Goal: Transaction & Acquisition: Purchase product/service

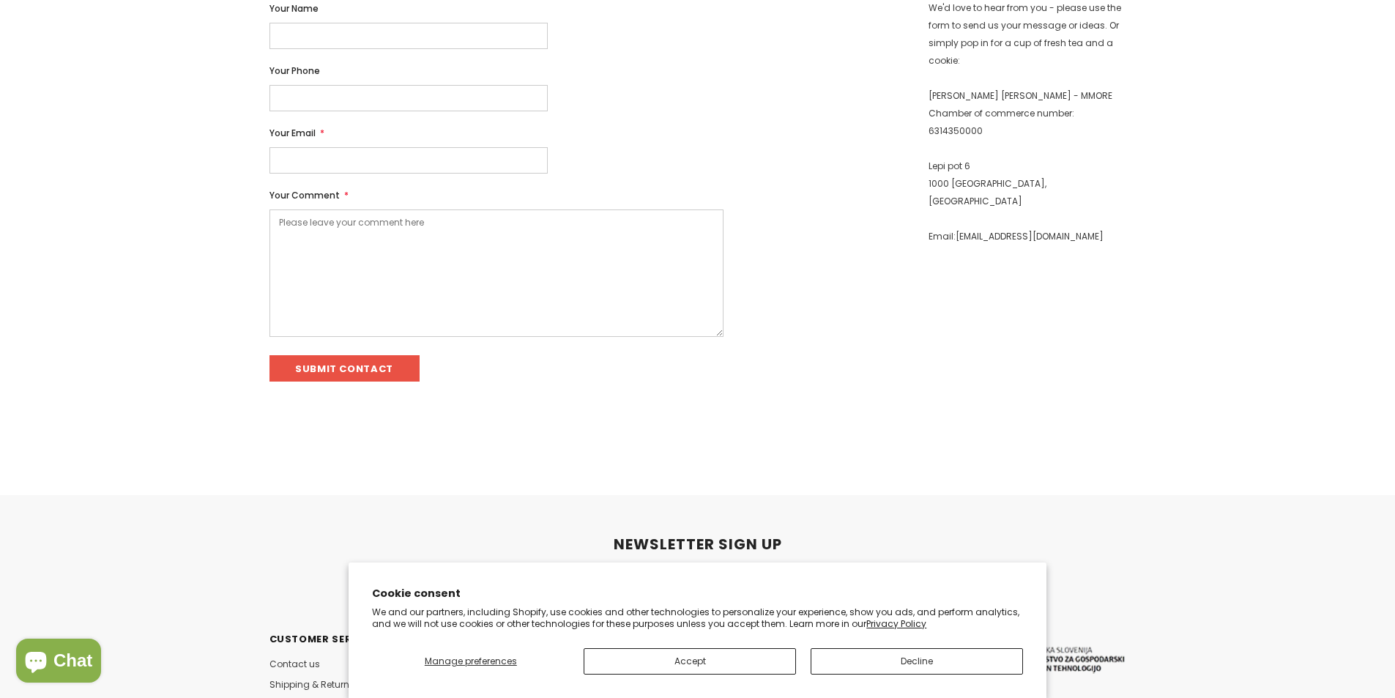
scroll to position [370, 0]
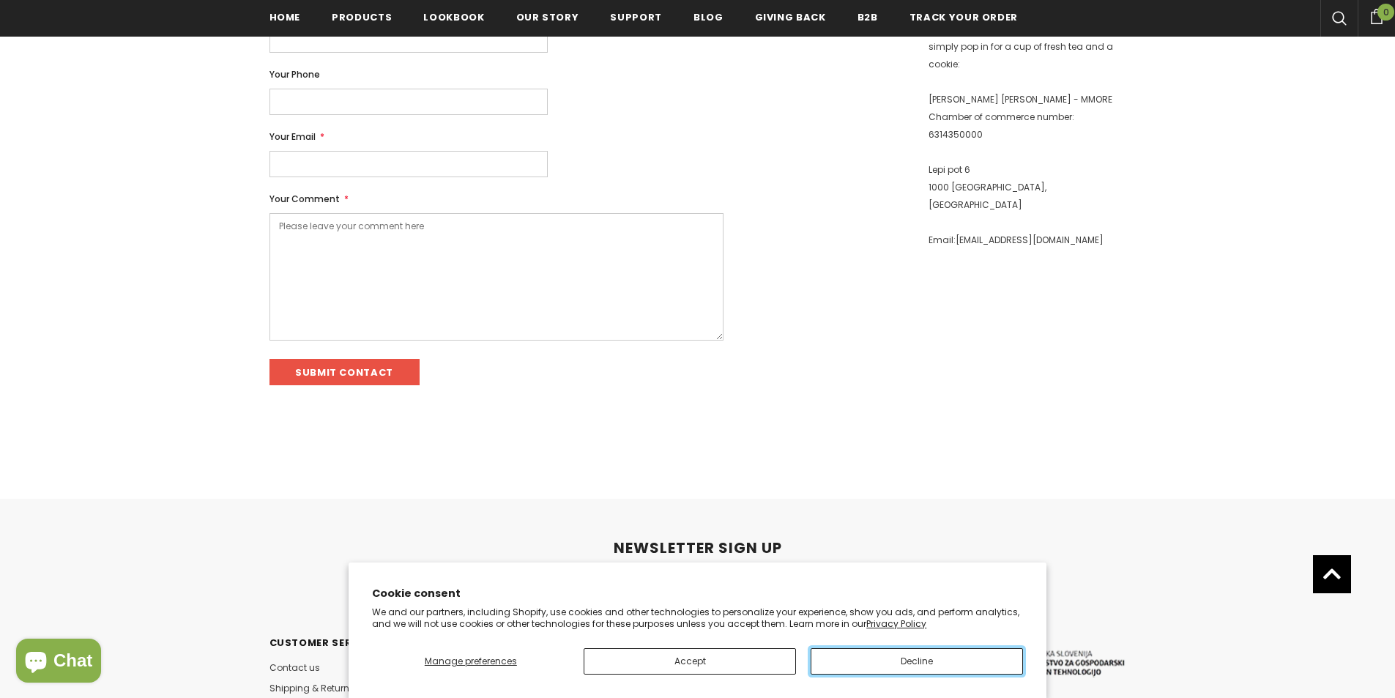
click at [872, 673] on button "Decline" at bounding box center [917, 661] width 212 height 26
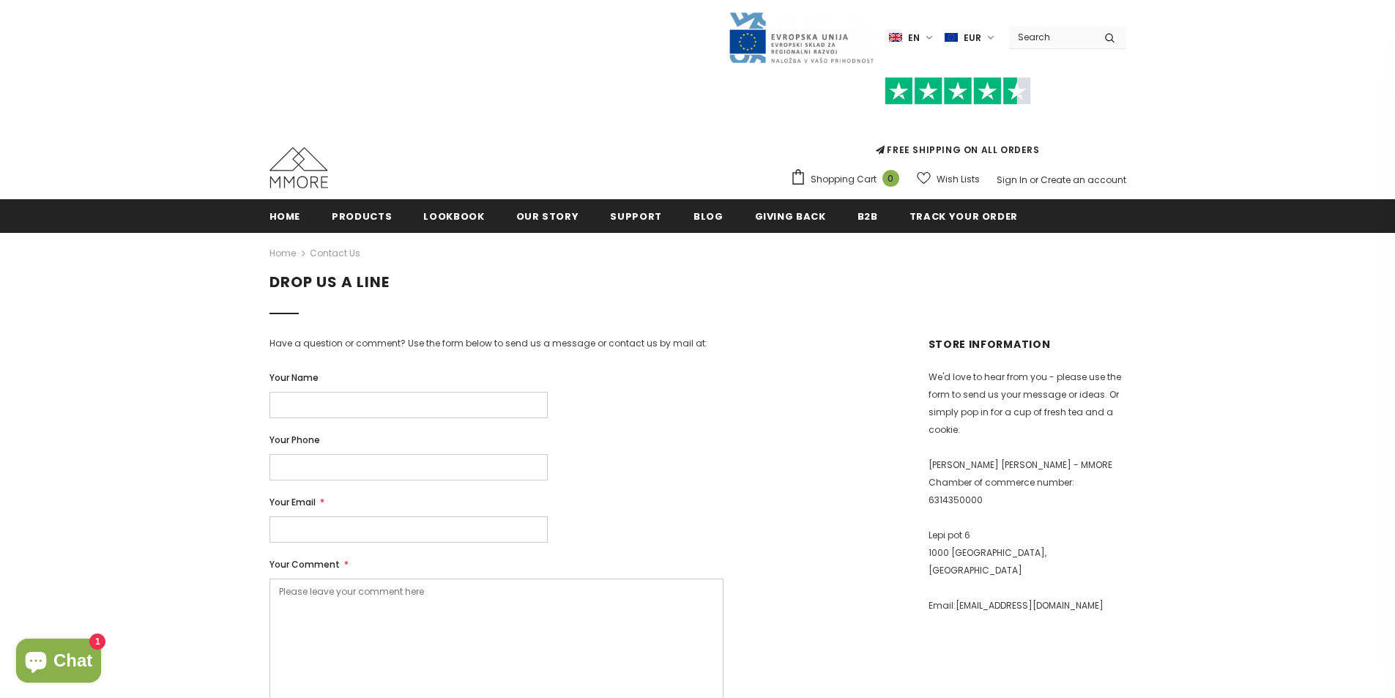
scroll to position [0, 0]
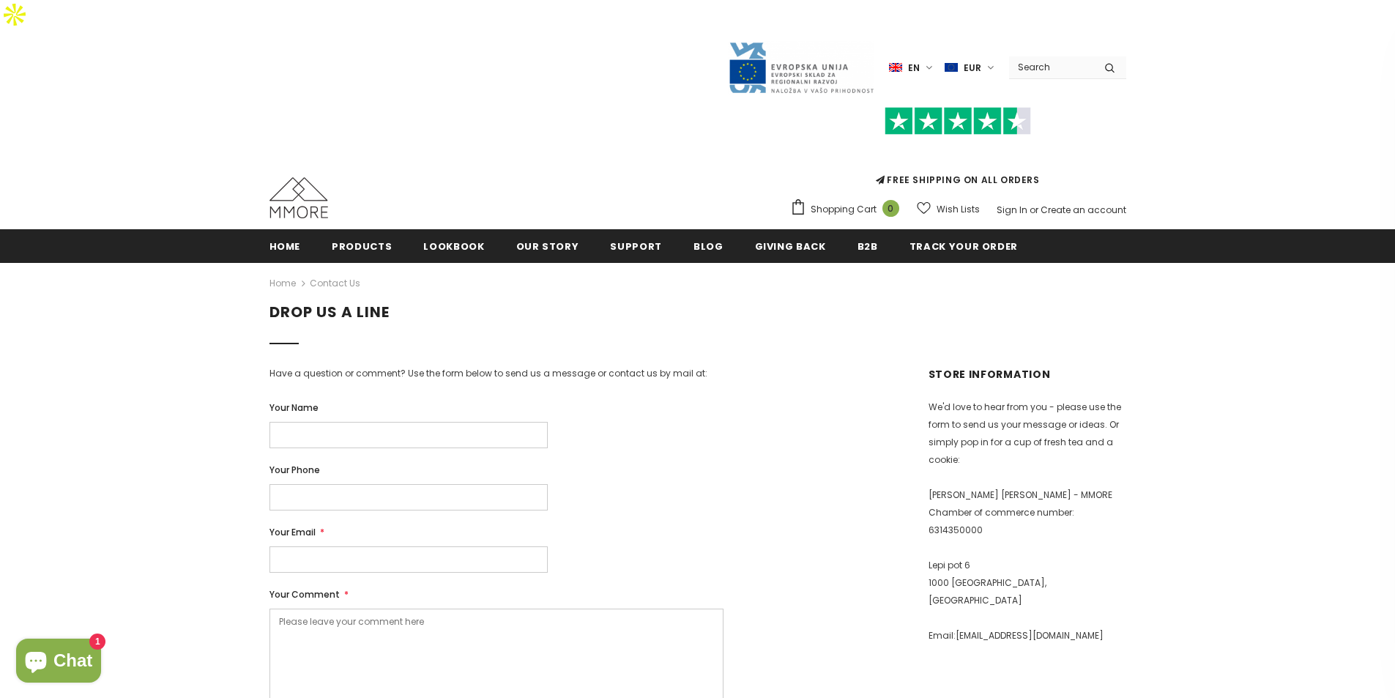
click at [29, 29] on img at bounding box center [14, 14] width 29 height 29
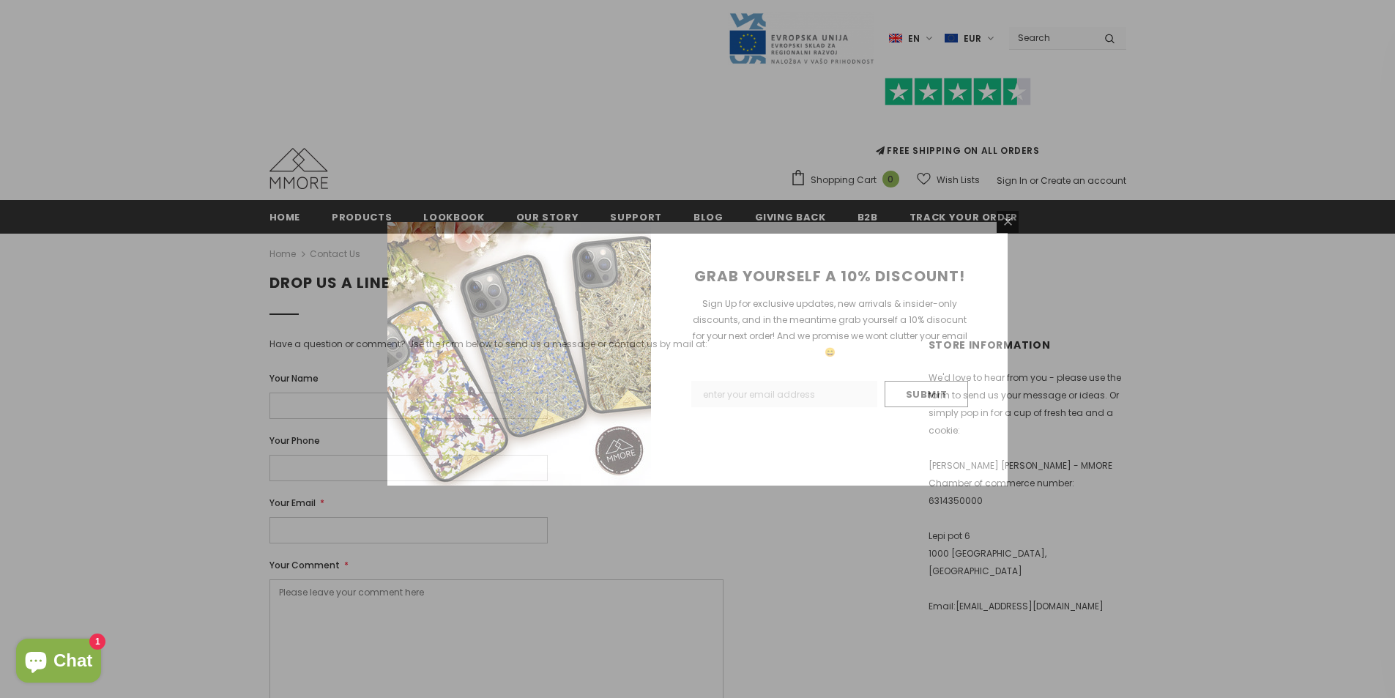
click at [363, 215] on div "GRAB YOURSELF A 10% DISCOUNT! Sign Up for exclusive updates, new arrivals & ins…" at bounding box center [697, 349] width 1395 height 698
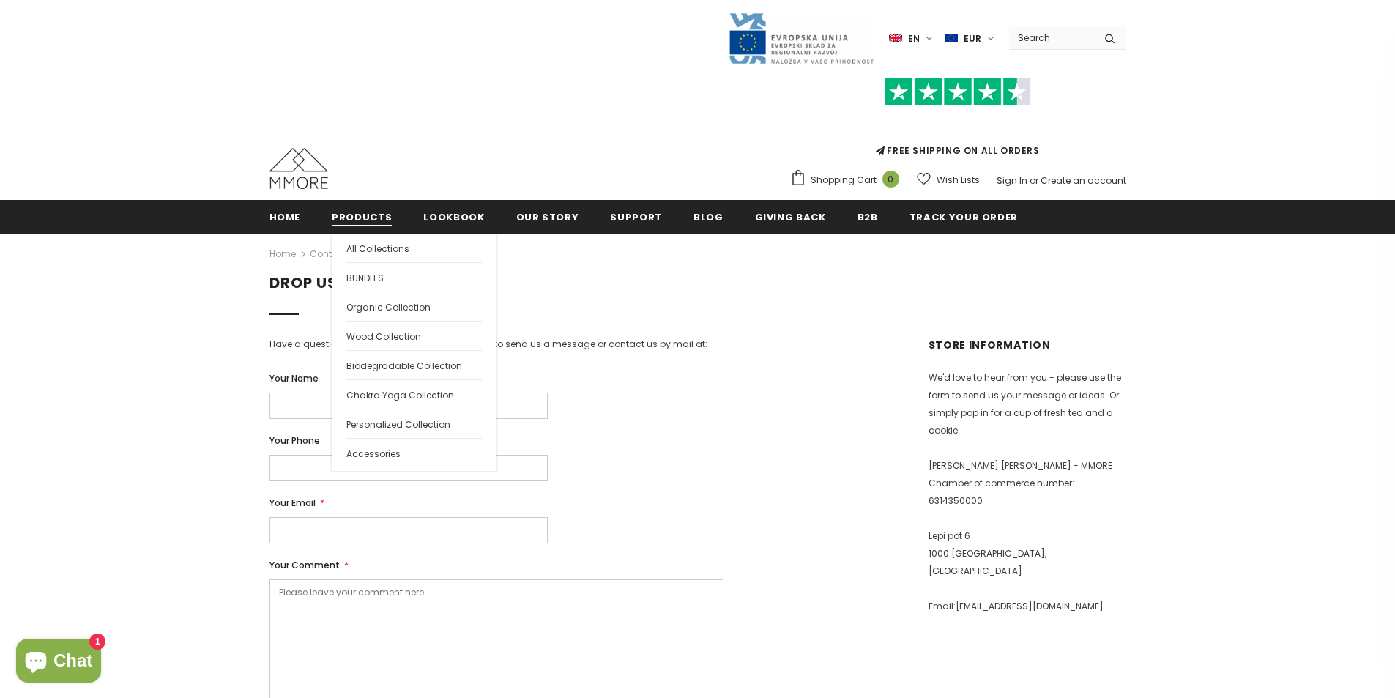
click at [362, 216] on span "Products" at bounding box center [362, 217] width 60 height 14
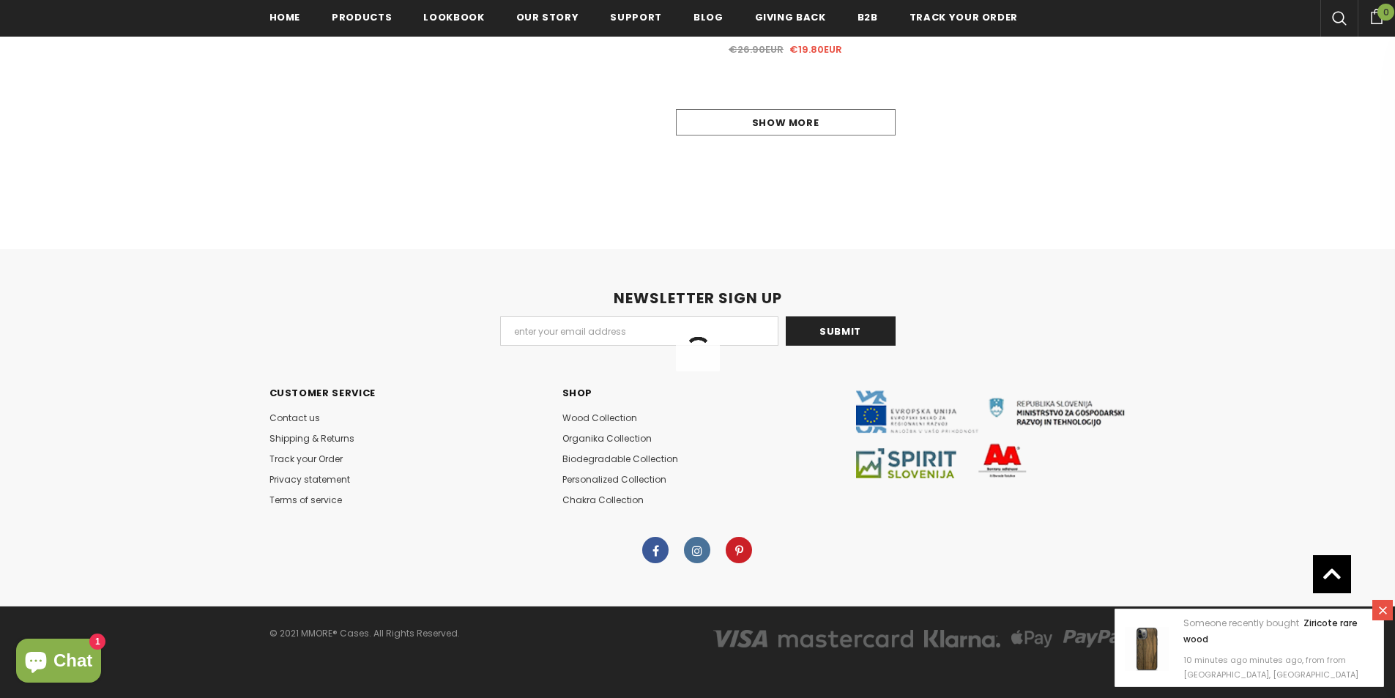
scroll to position [1318, 0]
drag, startPoint x: 1230, startPoint y: 221, endPoint x: 1188, endPoint y: 425, distance: 207.9
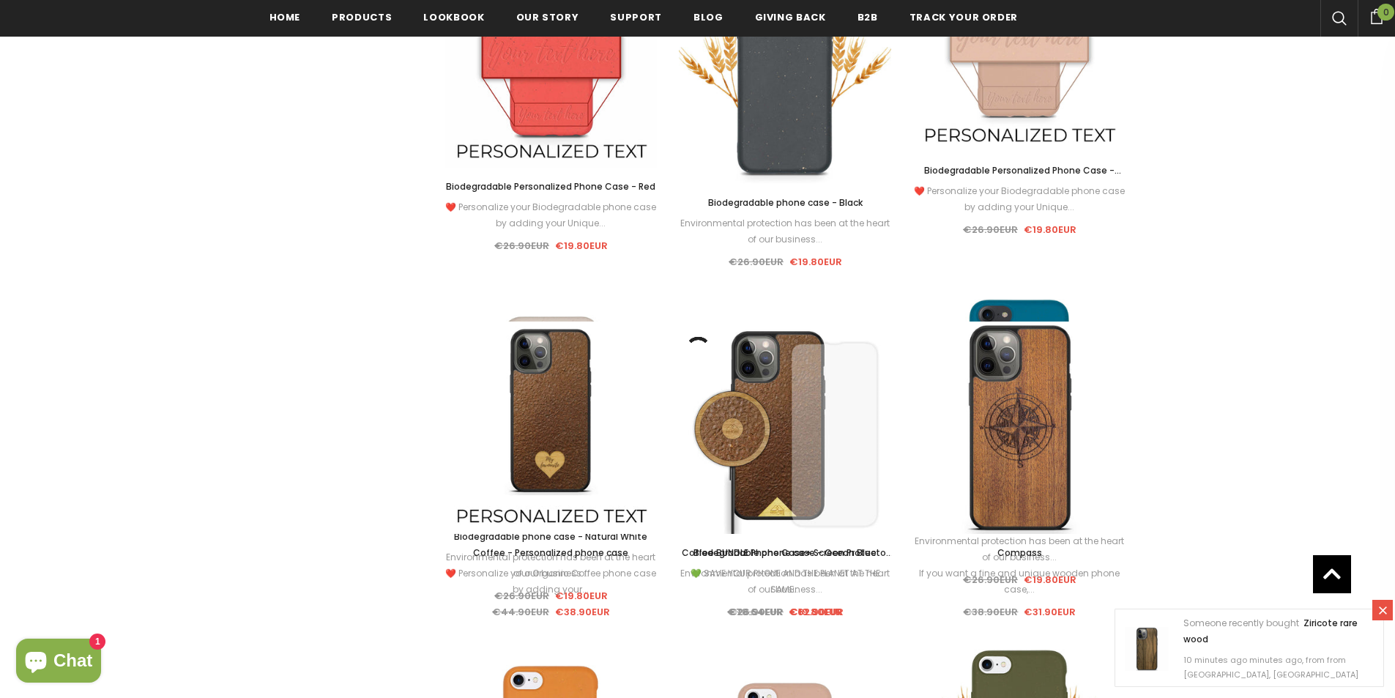
scroll to position [907, 0]
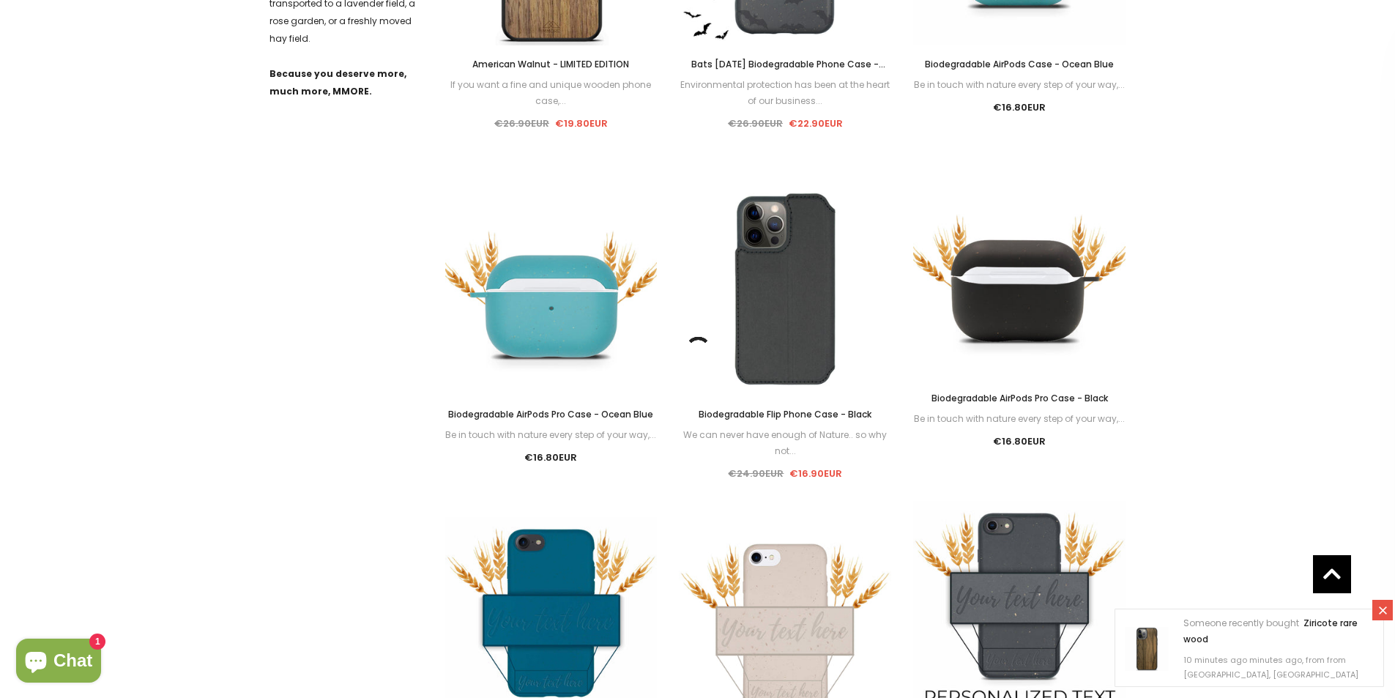
drag, startPoint x: 1165, startPoint y: 522, endPoint x: 1157, endPoint y: 229, distance: 293.8
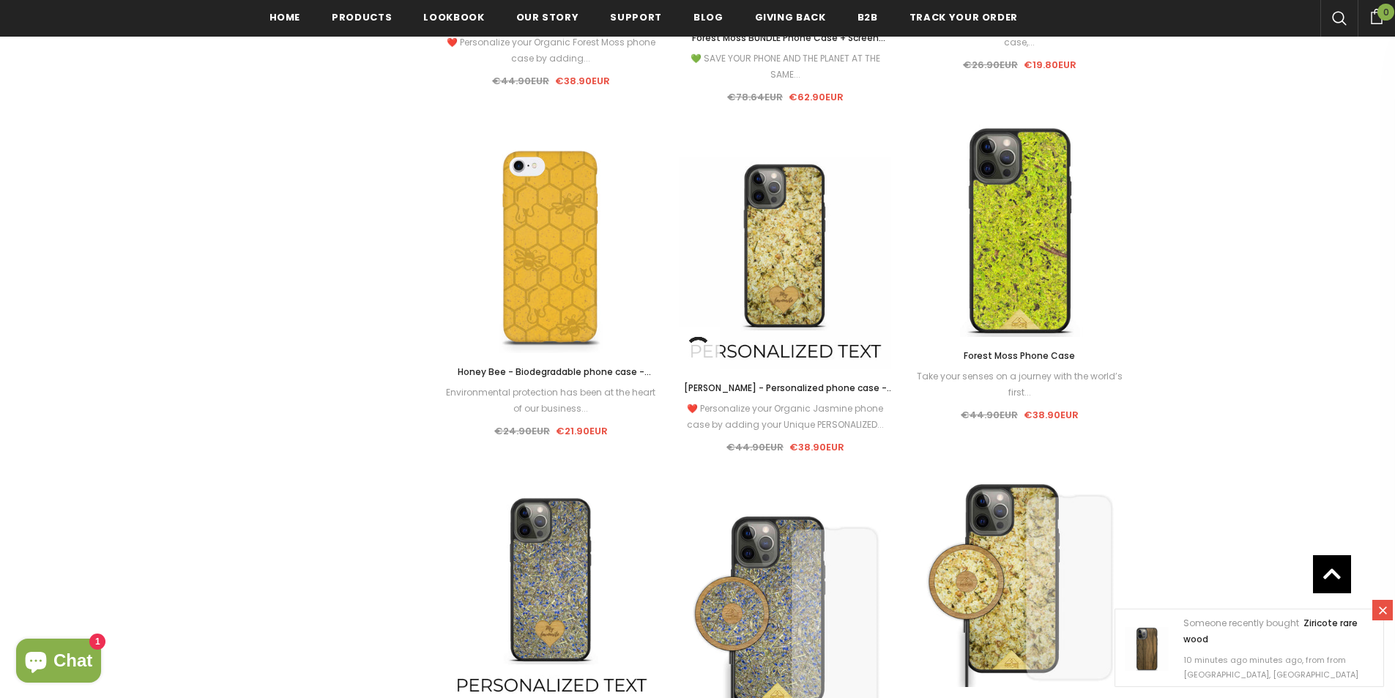
scroll to position [5886, 0]
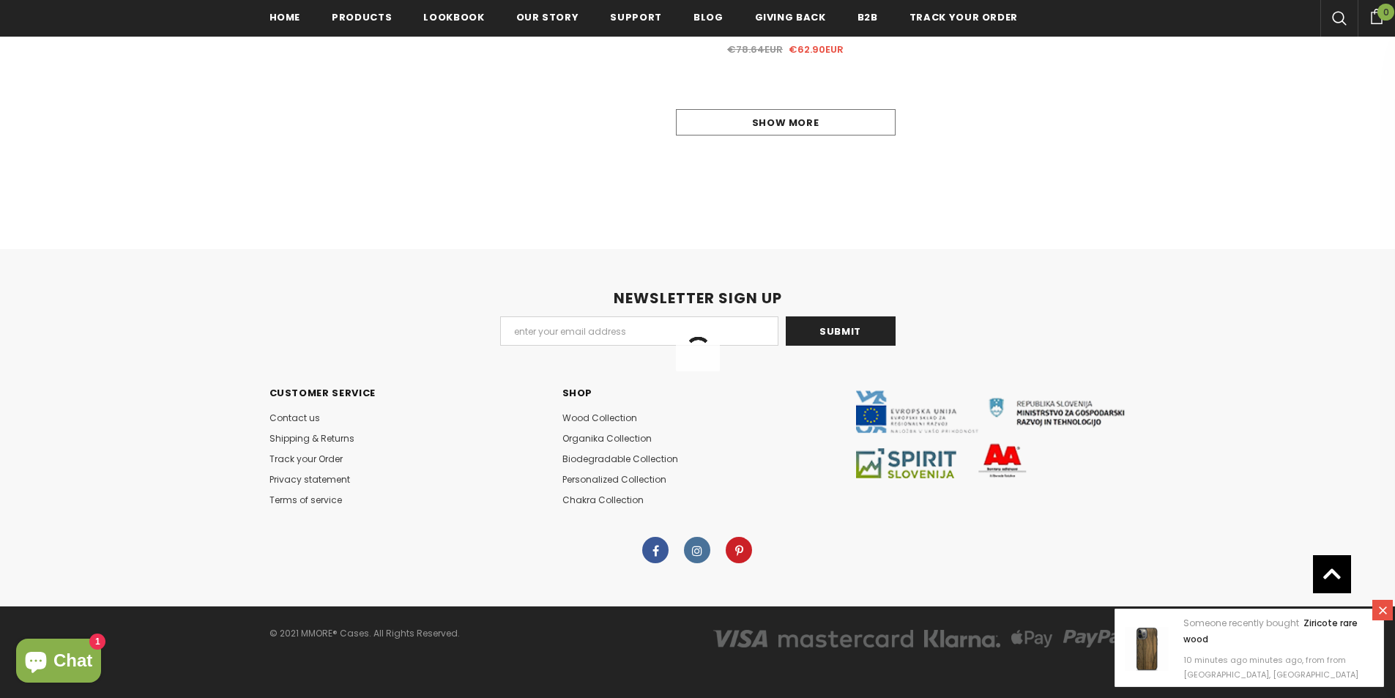
drag, startPoint x: 1291, startPoint y: 150, endPoint x: 1250, endPoint y: 412, distance: 264.7
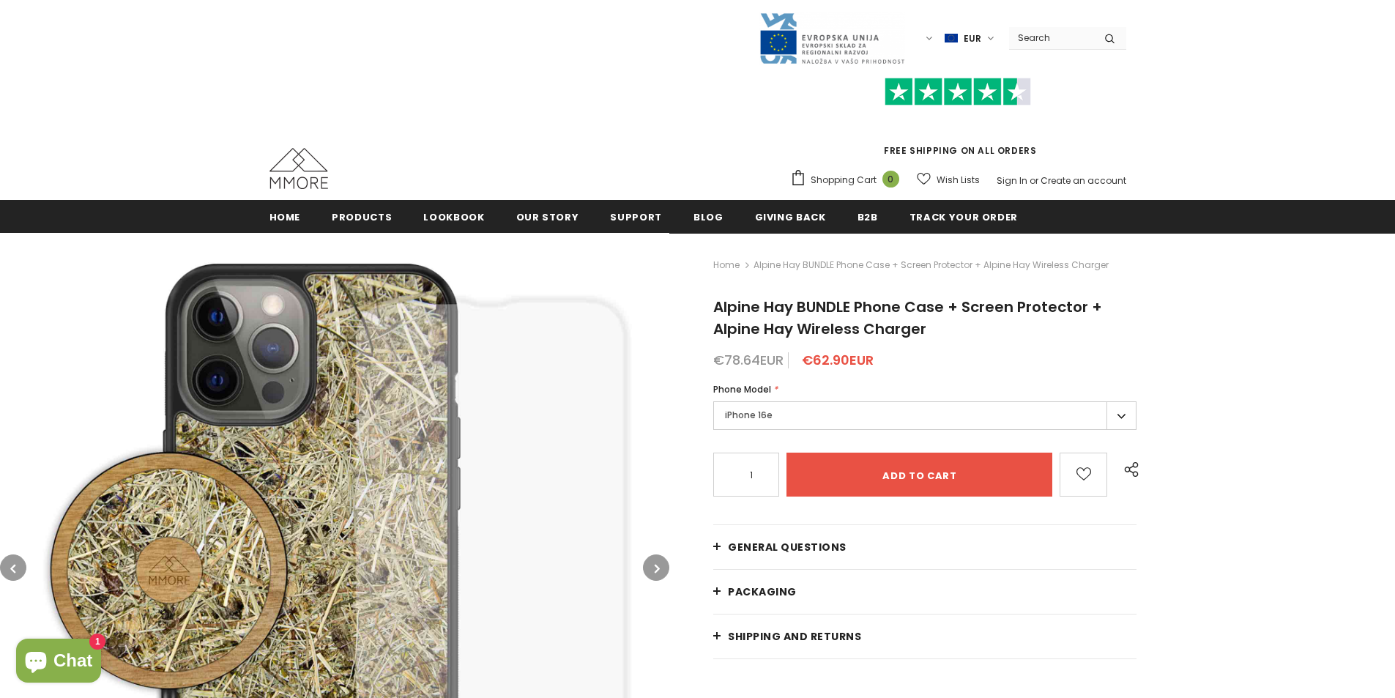
click at [787, 409] on label "iPhone 16e" at bounding box center [924, 415] width 423 height 29
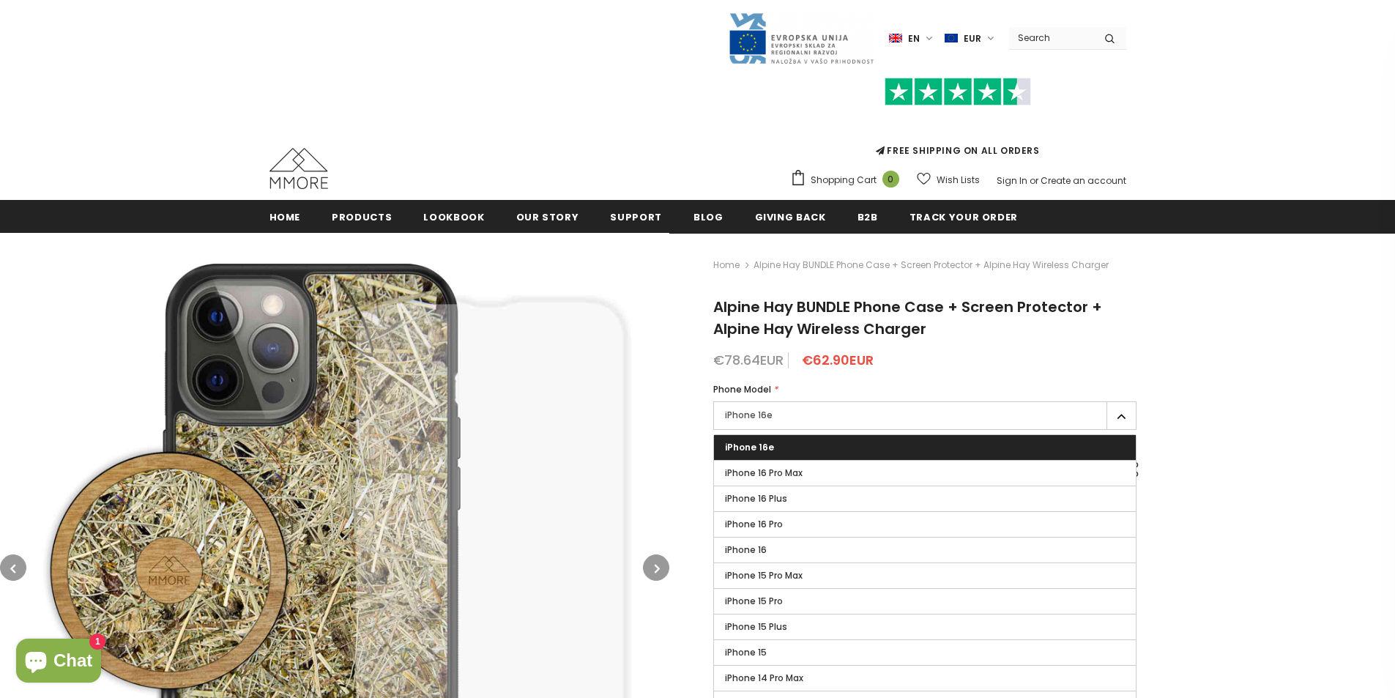
scroll to position [146, 0]
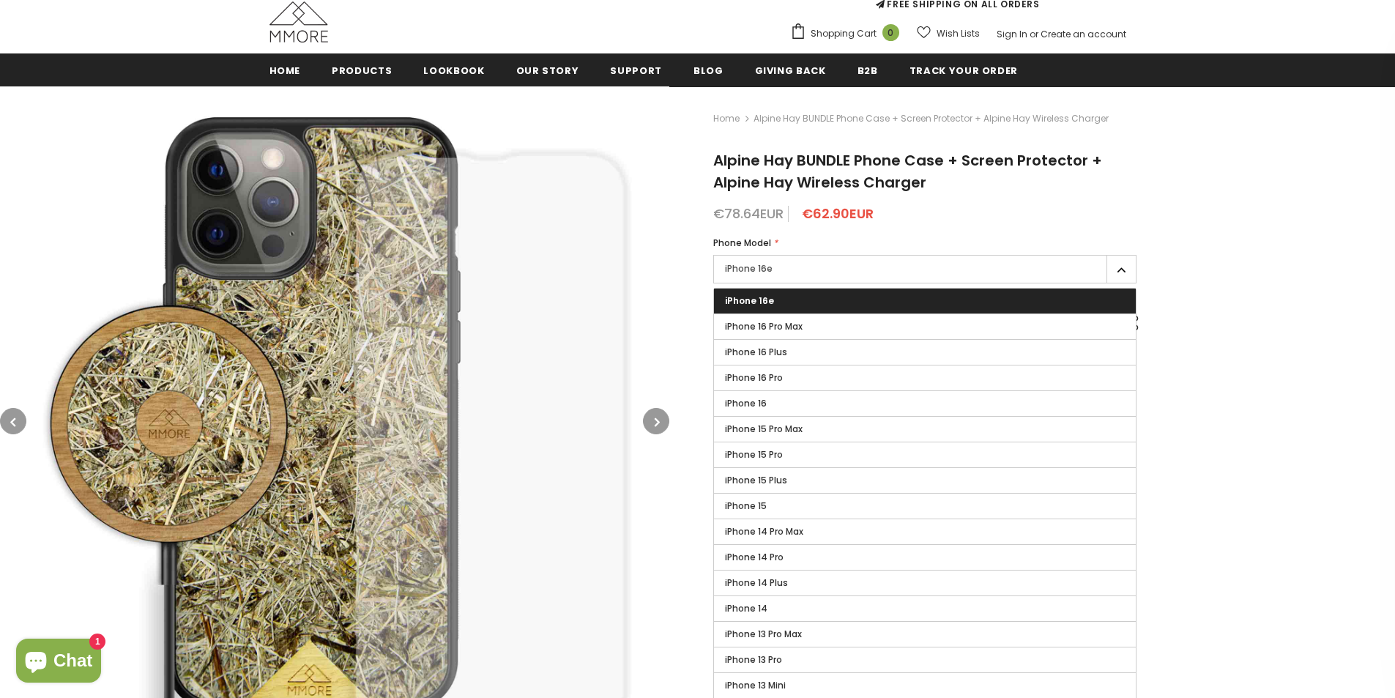
click at [1034, 171] on span "Alpine Hay BUNDLE Phone Case + Screen Protector + Alpine Hay Wireless Charger" at bounding box center [907, 171] width 389 height 42
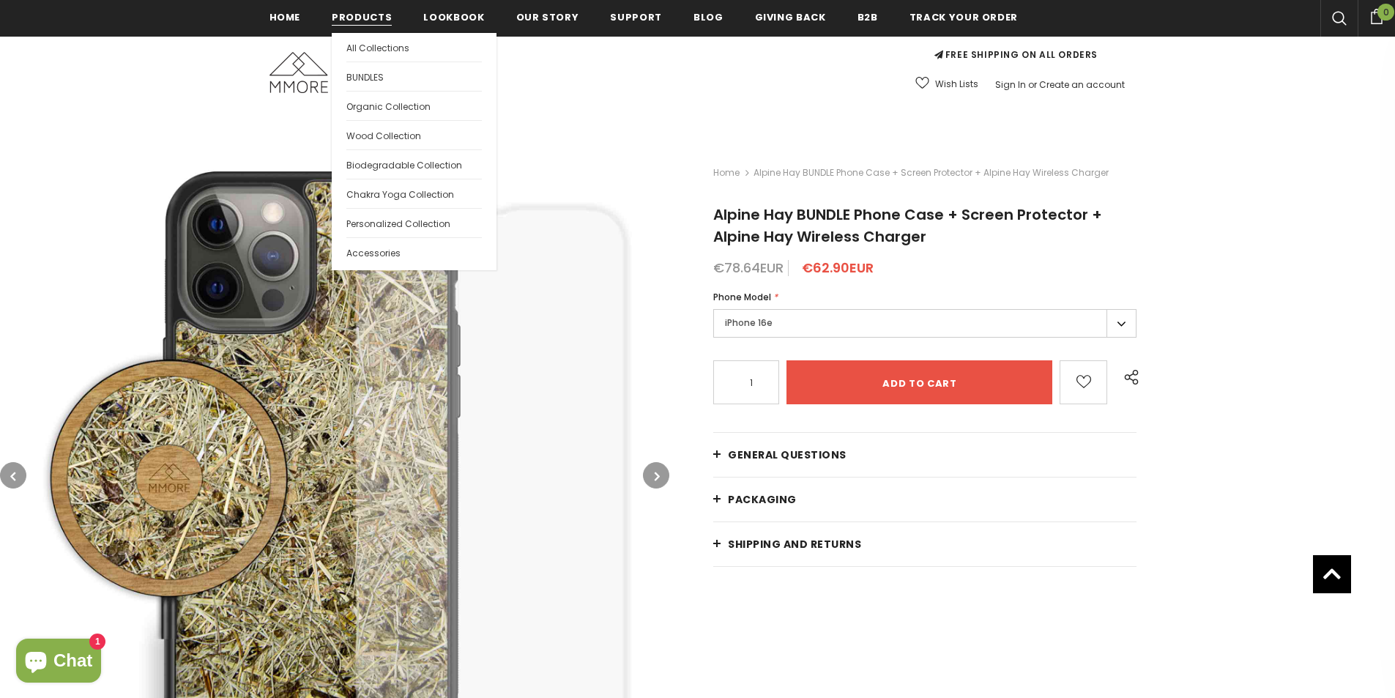
scroll to position [0, 0]
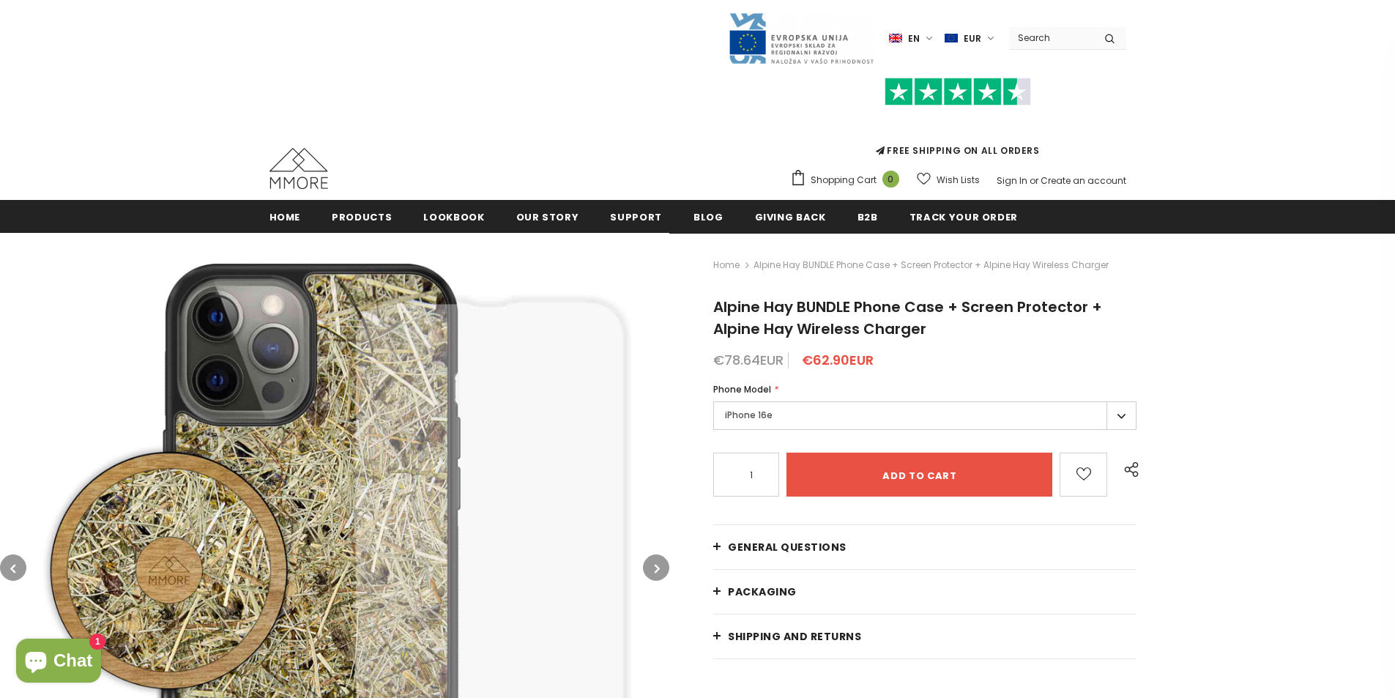
click at [303, 165] on img at bounding box center [299, 168] width 59 height 41
